Goal: Task Accomplishment & Management: Manage account settings

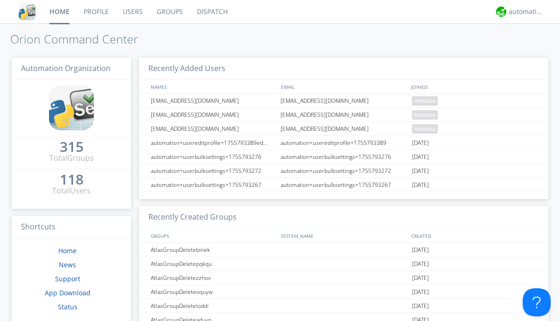
click at [132, 12] on link "Users" at bounding box center [133, 11] width 34 height 23
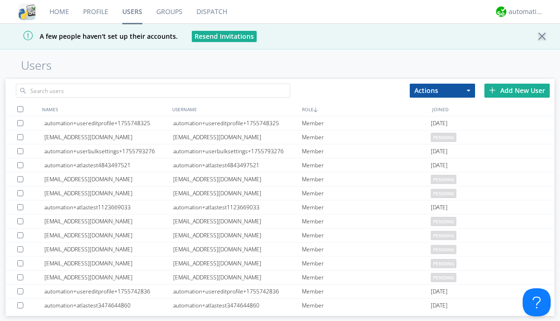
click at [517, 90] on div "Add New User" at bounding box center [517, 91] width 65 height 14
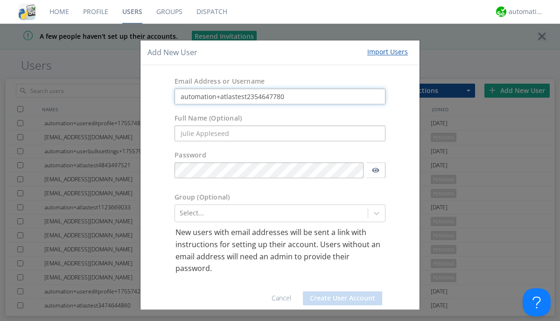
type input "automation+atlastest2354647780"
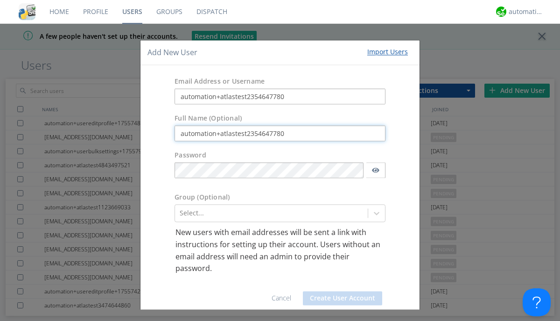
type input "automation+atlastest2354647780"
click at [339, 298] on button "Create User Account" at bounding box center [342, 298] width 79 height 14
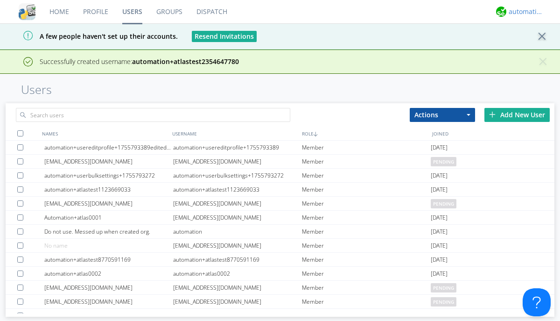
click at [524, 12] on div "automation+atlas" at bounding box center [526, 11] width 35 height 9
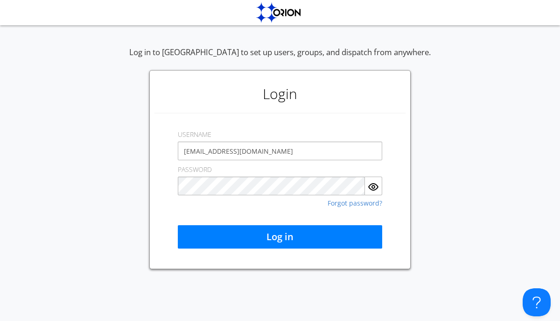
type input "[EMAIL_ADDRESS][DOMAIN_NAME]"
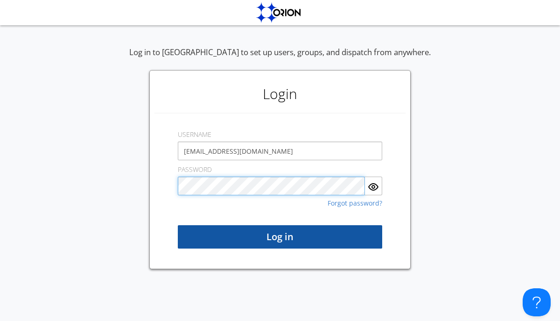
click at [280, 237] on button "Log in" at bounding box center [280, 236] width 205 height 23
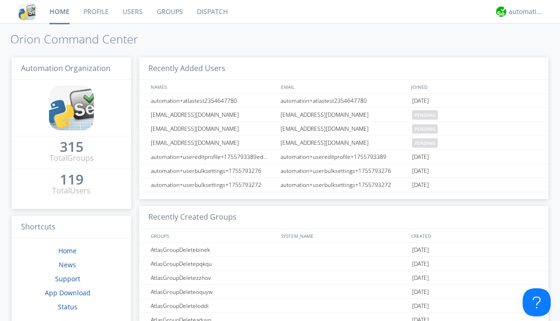
click at [132, 12] on link "Users" at bounding box center [133, 11] width 34 height 23
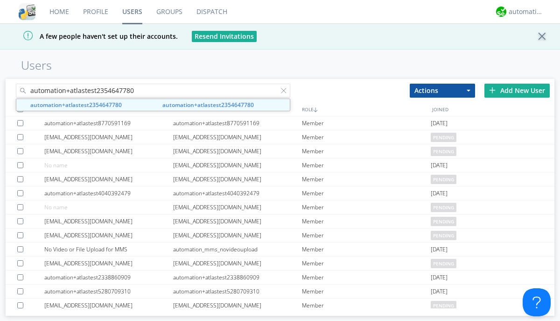
type input "automation+atlastest2354647780"
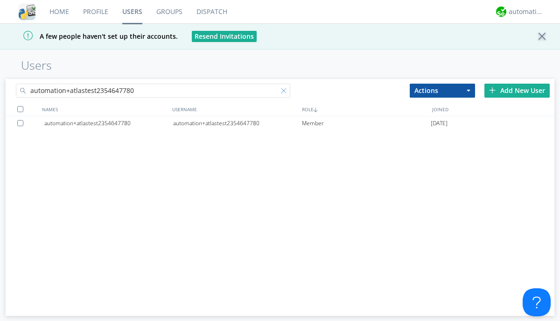
click at [286, 92] on div at bounding box center [285, 92] width 9 height 9
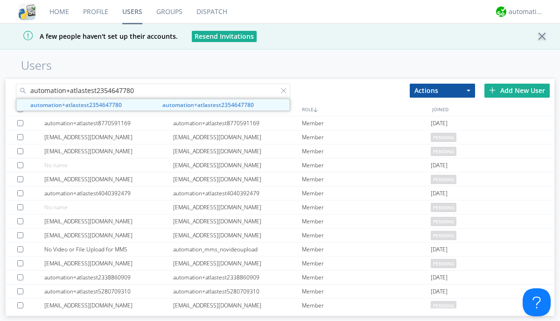
type input "automation+atlastest2354647780"
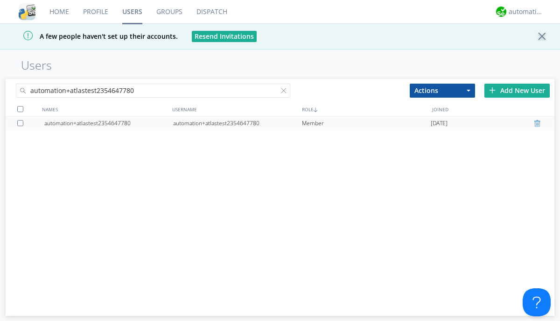
click at [539, 123] on div at bounding box center [538, 123] width 9 height 7
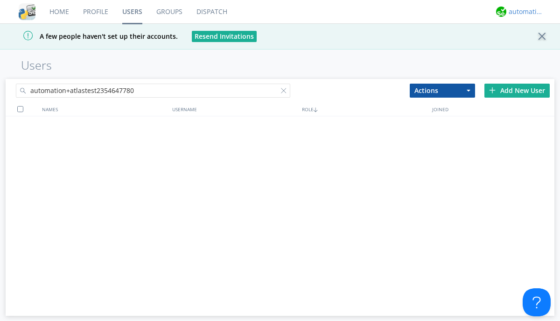
click at [524, 12] on div "automation+atlas" at bounding box center [526, 11] width 35 height 9
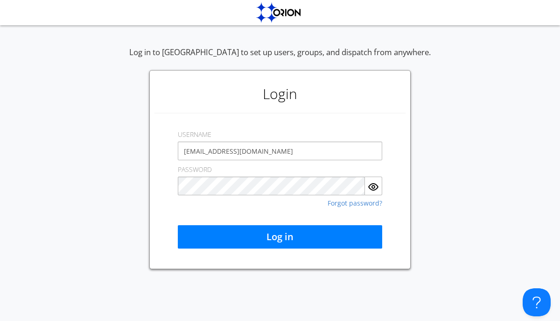
type input "[EMAIL_ADDRESS][DOMAIN_NAME]"
click at [280, 237] on button "Log in" at bounding box center [280, 236] width 205 height 23
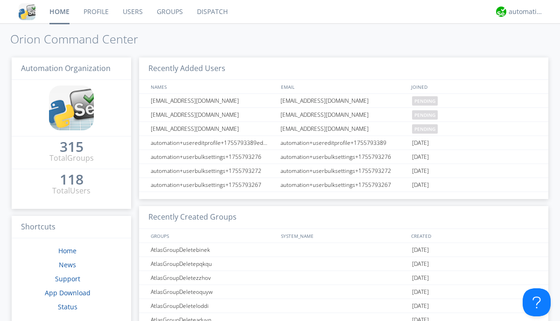
click at [132, 12] on link "Users" at bounding box center [133, 11] width 34 height 23
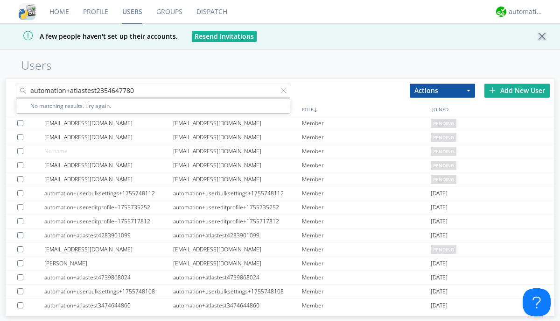
type input "automation+atlastest2354647780"
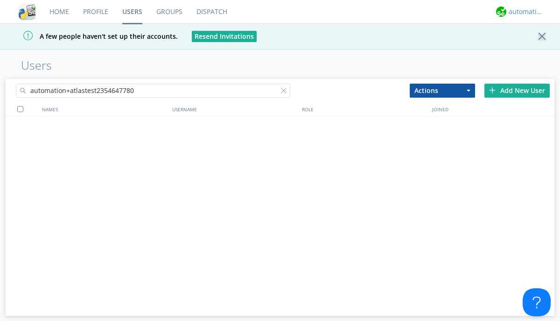
click at [524, 12] on div "automation+atlas" at bounding box center [526, 11] width 35 height 9
